Goal: Find specific page/section: Find specific page/section

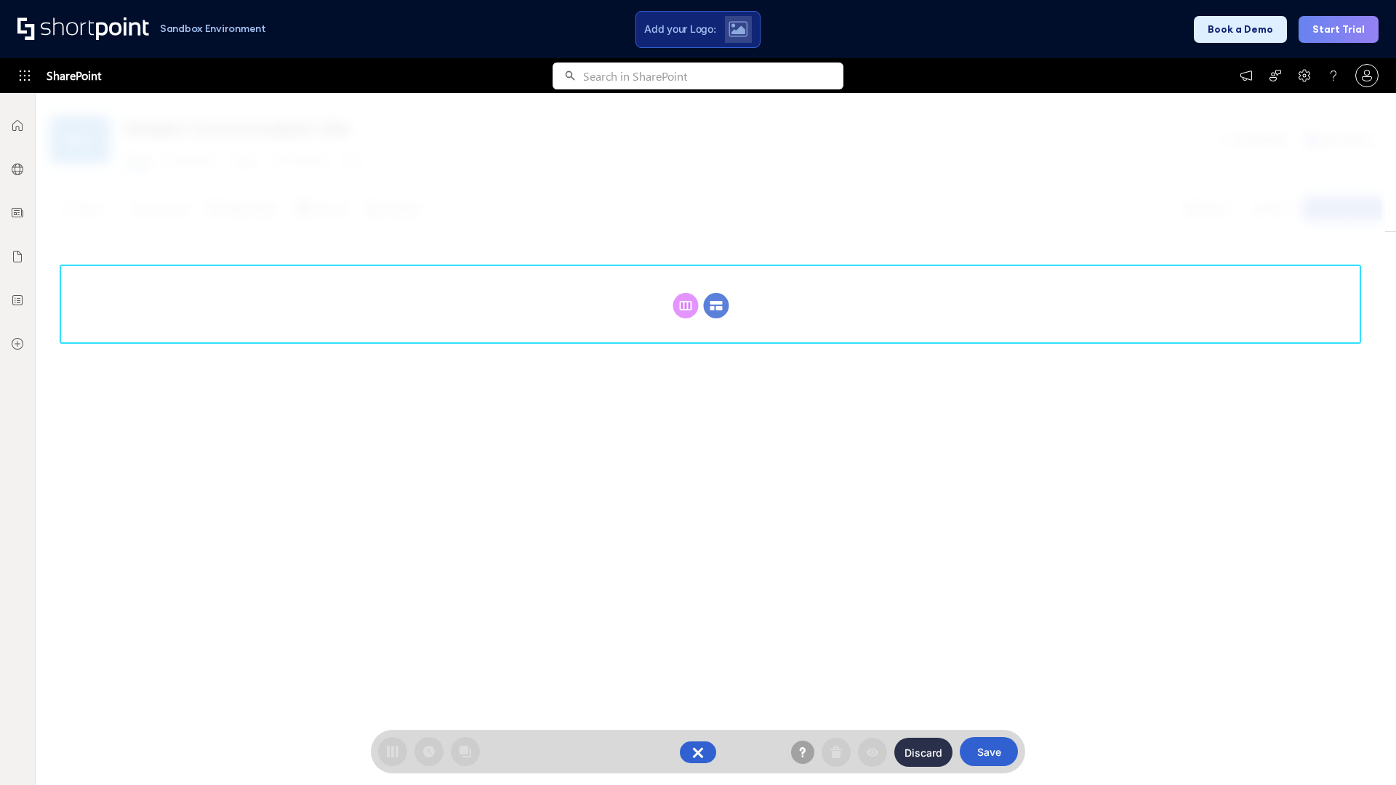
scroll to position [200, 0]
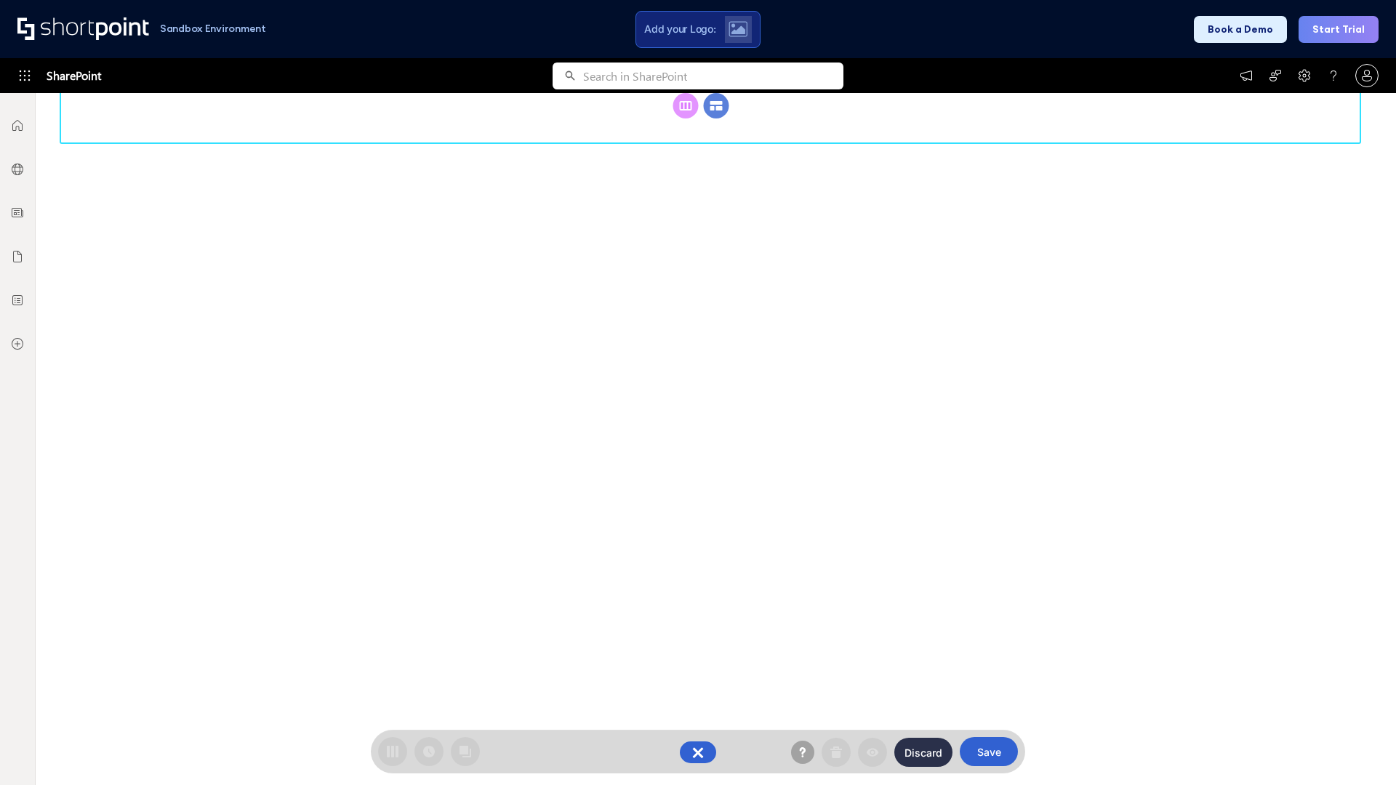
click at [716, 119] on circle at bounding box center [716, 105] width 25 height 25
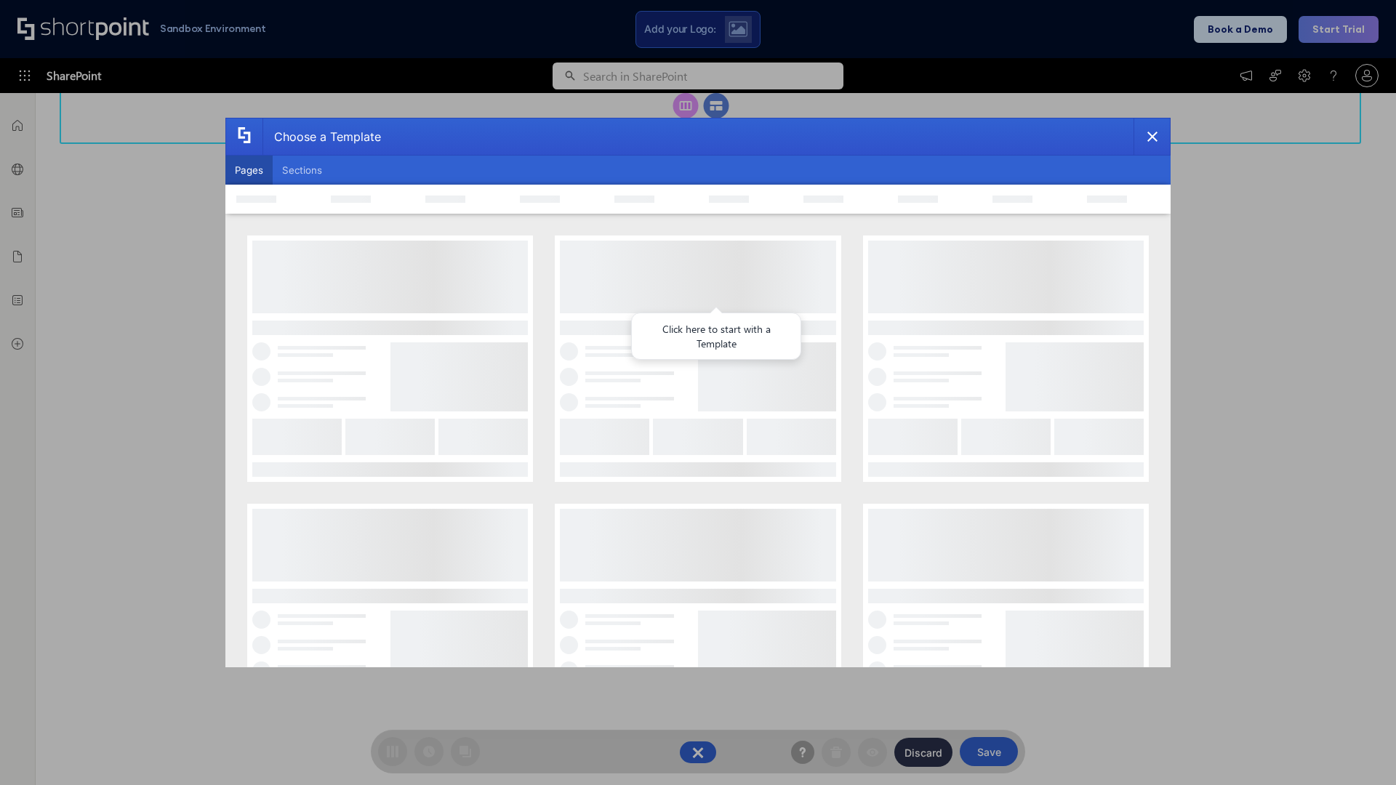
scroll to position [0, 0]
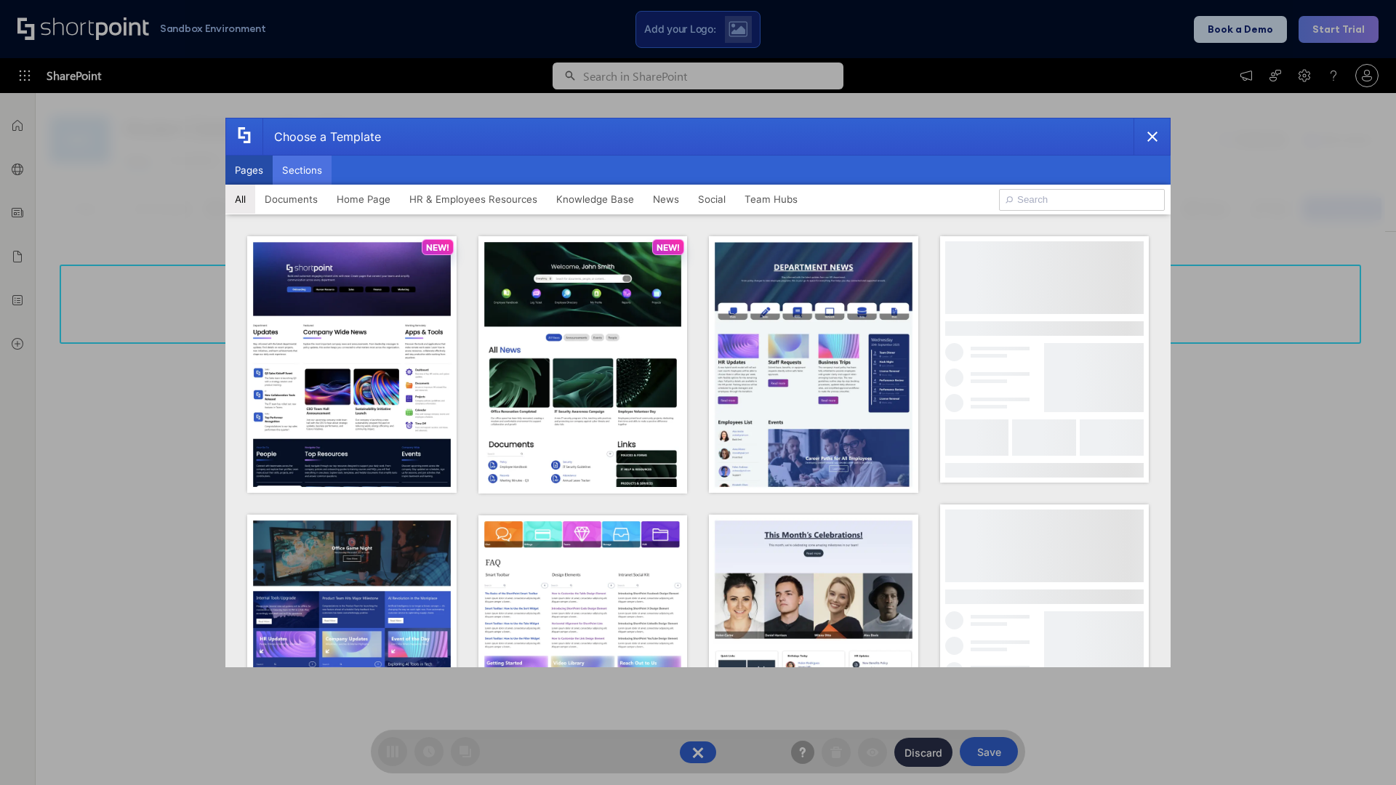
click at [302, 170] on button "Sections" at bounding box center [302, 170] width 59 height 29
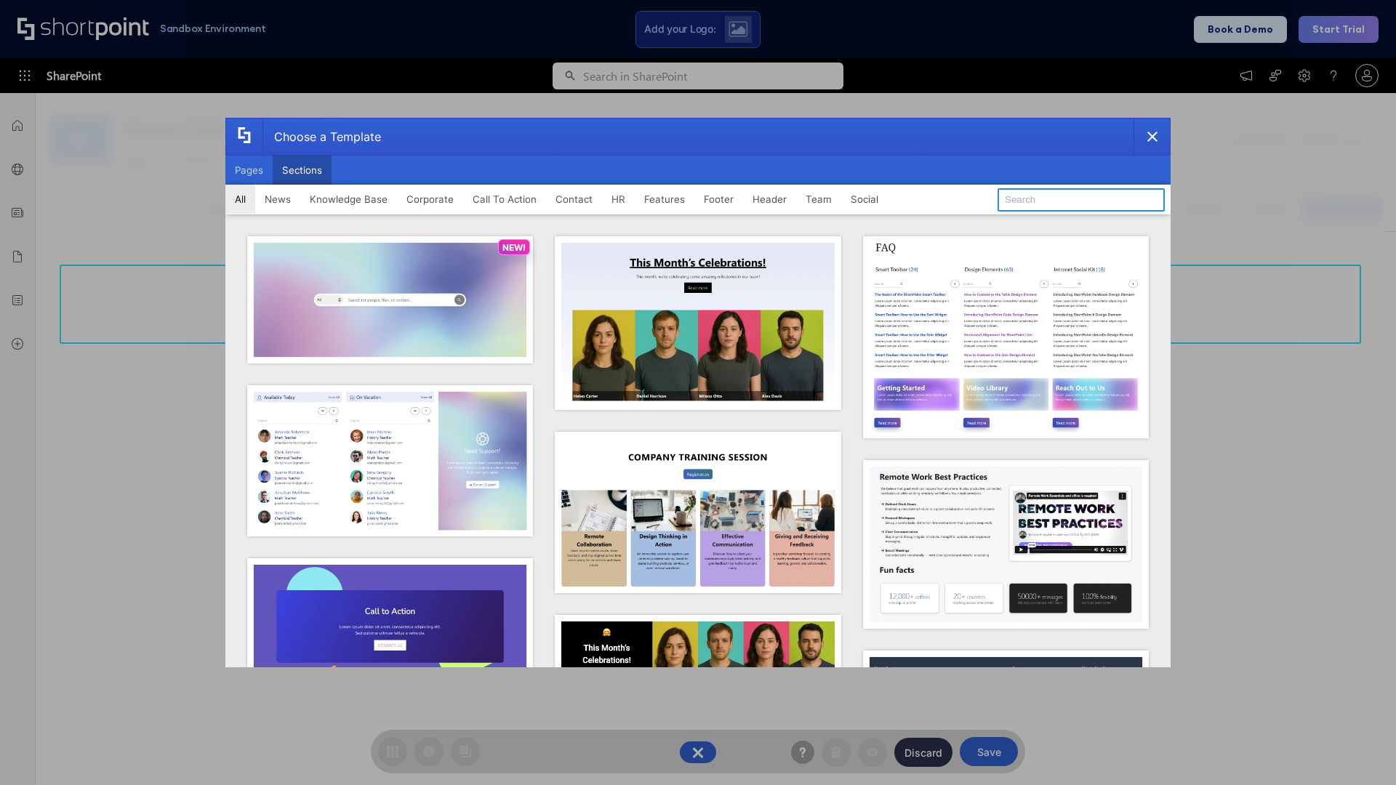
type input "Footer 8"
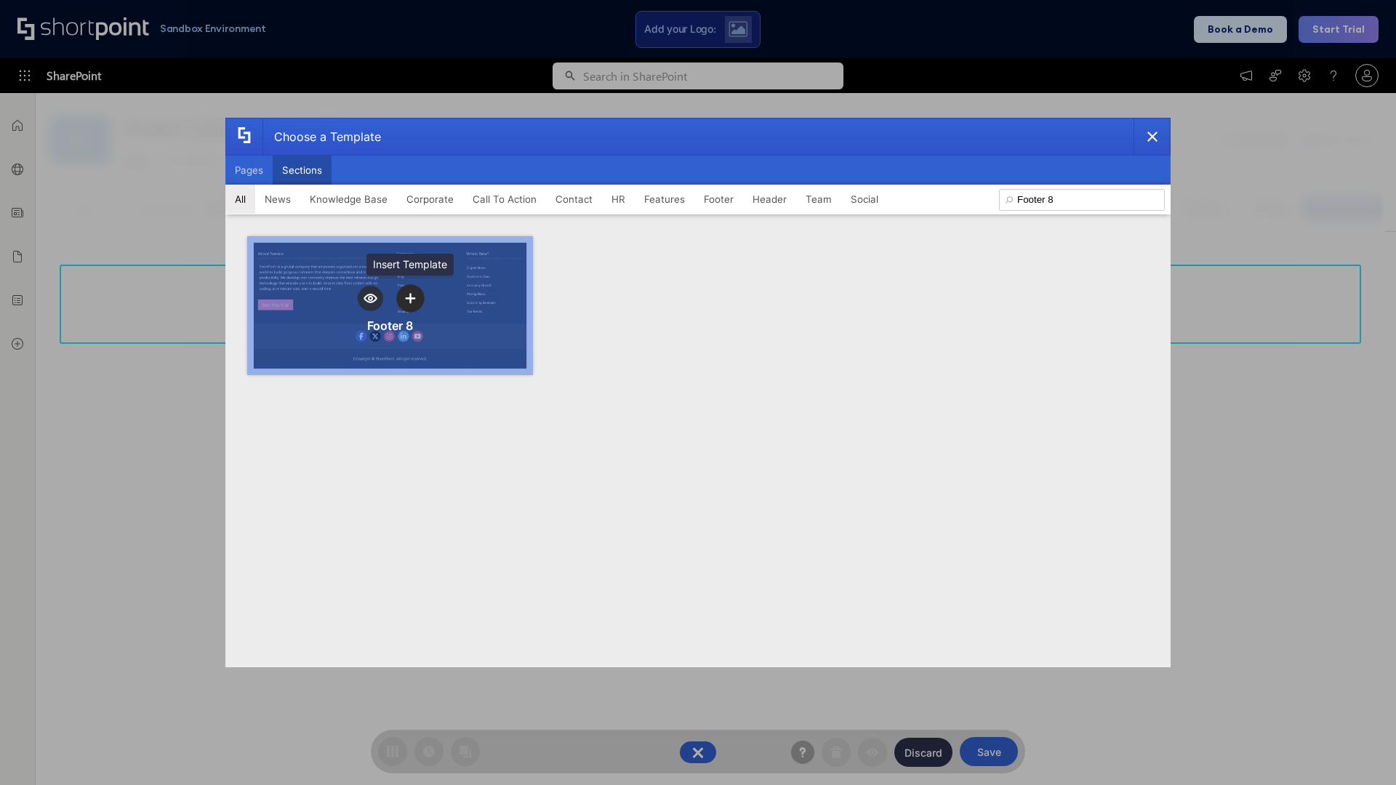
click at [410, 298] on icon "template selector" at bounding box center [410, 298] width 10 height 10
